Goal: Task Accomplishment & Management: Manage account settings

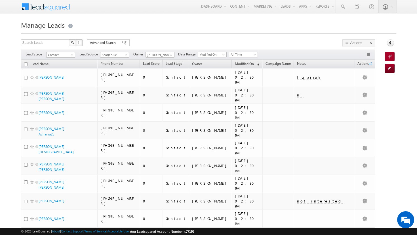
click at [26, 65] on input "checkbox" at bounding box center [26, 65] width 4 height 4
checkbox input "true"
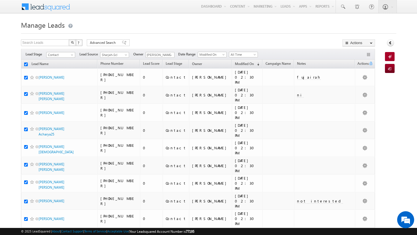
checkbox input "true"
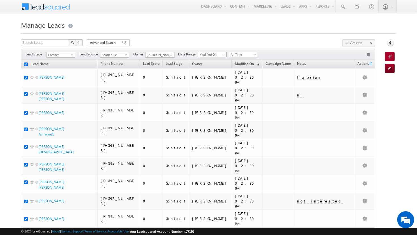
checkbox input "true"
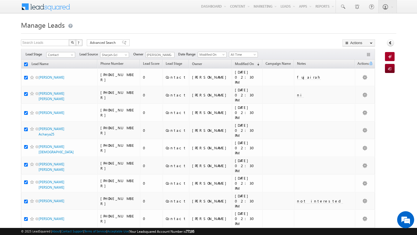
checkbox input "true"
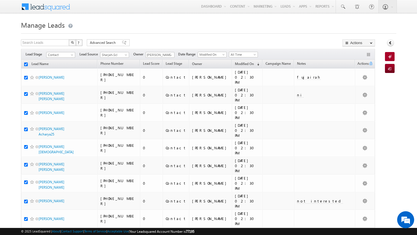
checkbox input "true"
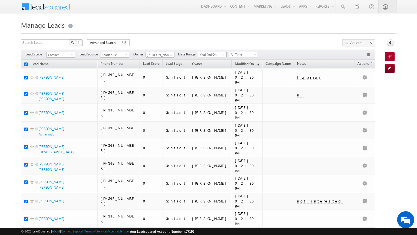
checkbox input "true"
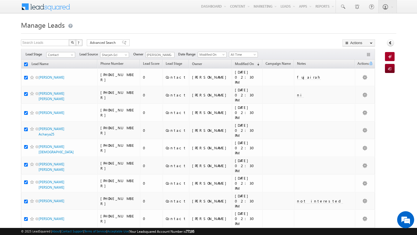
checkbox input "true"
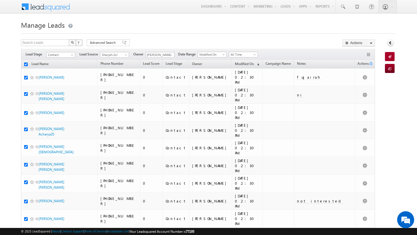
checkbox input "true"
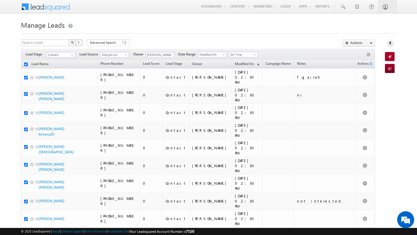
checkbox input "true"
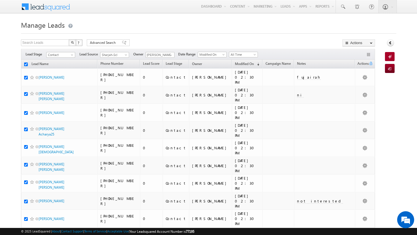
checkbox input "true"
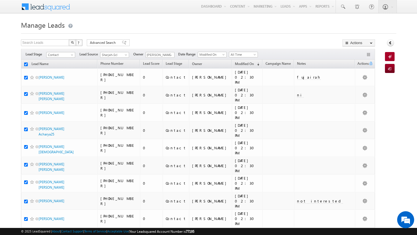
checkbox input "true"
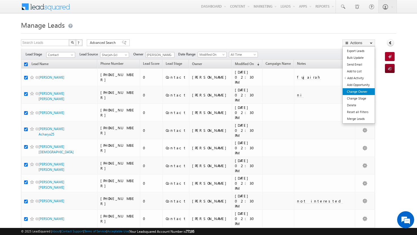
click at [363, 94] on link "Change Owner" at bounding box center [358, 91] width 32 height 7
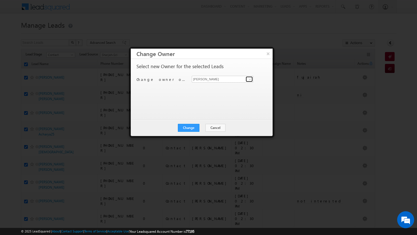
click at [250, 80] on span at bounding box center [249, 79] width 5 height 5
click at [231, 86] on link "[PERSON_NAME] [PERSON_NAME][EMAIL_ADDRESS][DOMAIN_NAME]" at bounding box center [222, 88] width 61 height 11
type input "[PERSON_NAME]"
click at [198, 128] on button "Change" at bounding box center [189, 128] width 22 height 8
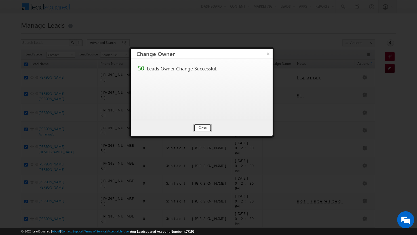
click at [202, 128] on button "Close" at bounding box center [202, 128] width 18 height 8
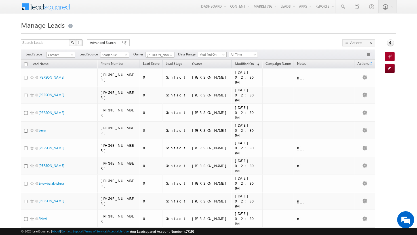
click at [26, 65] on input "checkbox" at bounding box center [26, 65] width 4 height 4
checkbox input "true"
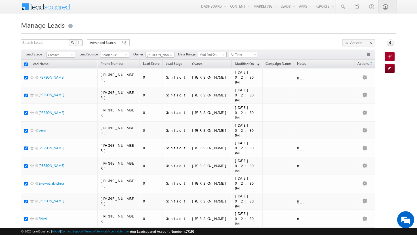
checkbox input "true"
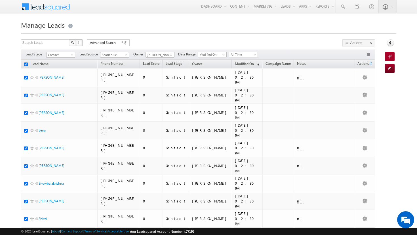
checkbox input "true"
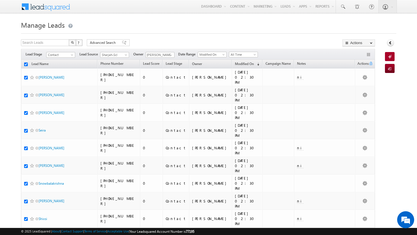
checkbox input "true"
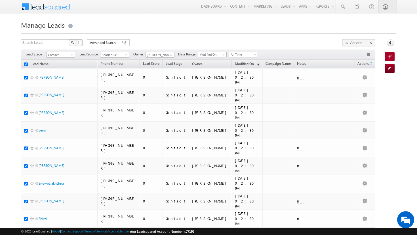
checkbox input "true"
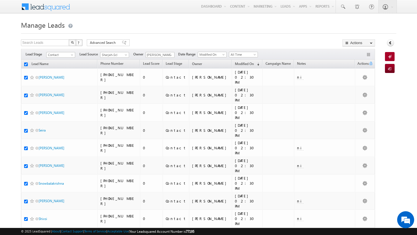
checkbox input "true"
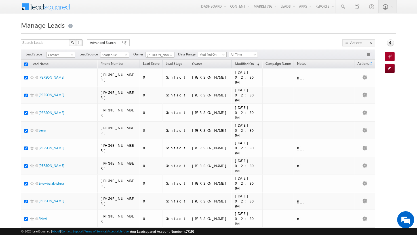
checkbox input "true"
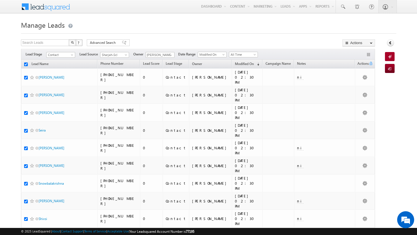
checkbox input "true"
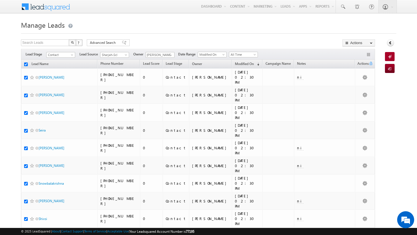
checkbox input "true"
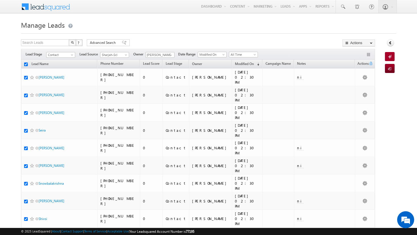
checkbox input "true"
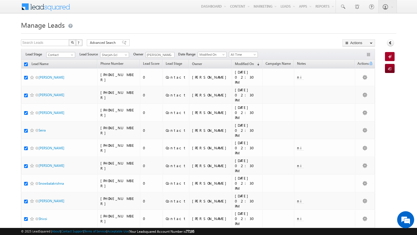
checkbox input "true"
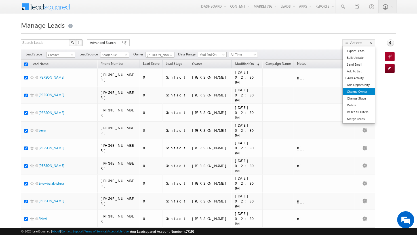
click at [356, 93] on link "Change Owner" at bounding box center [358, 91] width 32 height 7
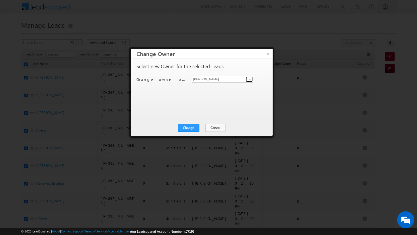
click at [248, 80] on span at bounding box center [249, 79] width 5 height 5
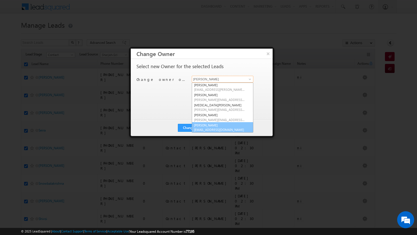
scroll to position [41, 0]
click at [226, 126] on link "[PERSON_NAME] [PERSON_NAME][EMAIL_ADDRESS][DOMAIN_NAME]" at bounding box center [222, 127] width 61 height 11
type input "[PERSON_NAME]"
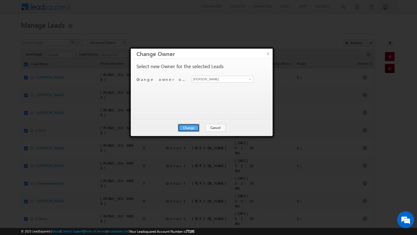
click at [197, 128] on button "Change" at bounding box center [189, 128] width 22 height 8
click at [201, 128] on button "Close" at bounding box center [202, 128] width 18 height 8
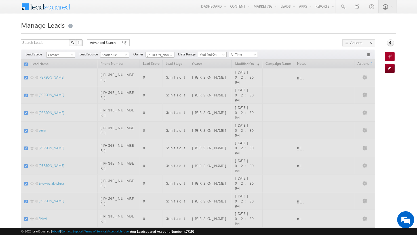
checkbox input "false"
